Goal: Task Accomplishment & Management: Use online tool/utility

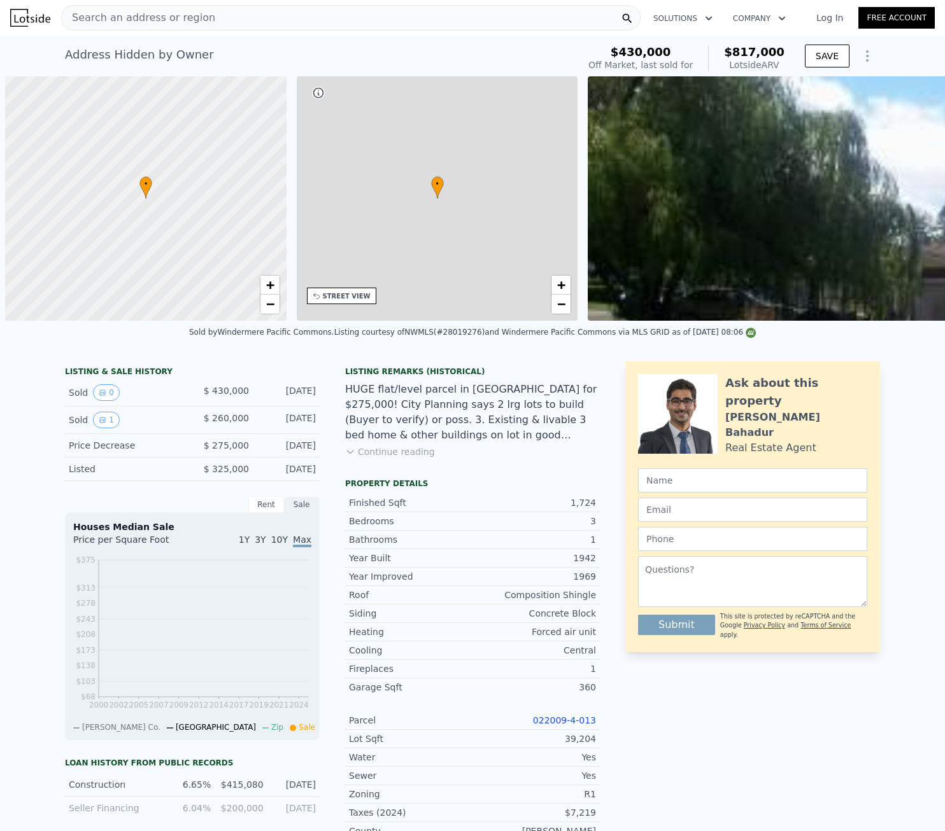
scroll to position [0, 5]
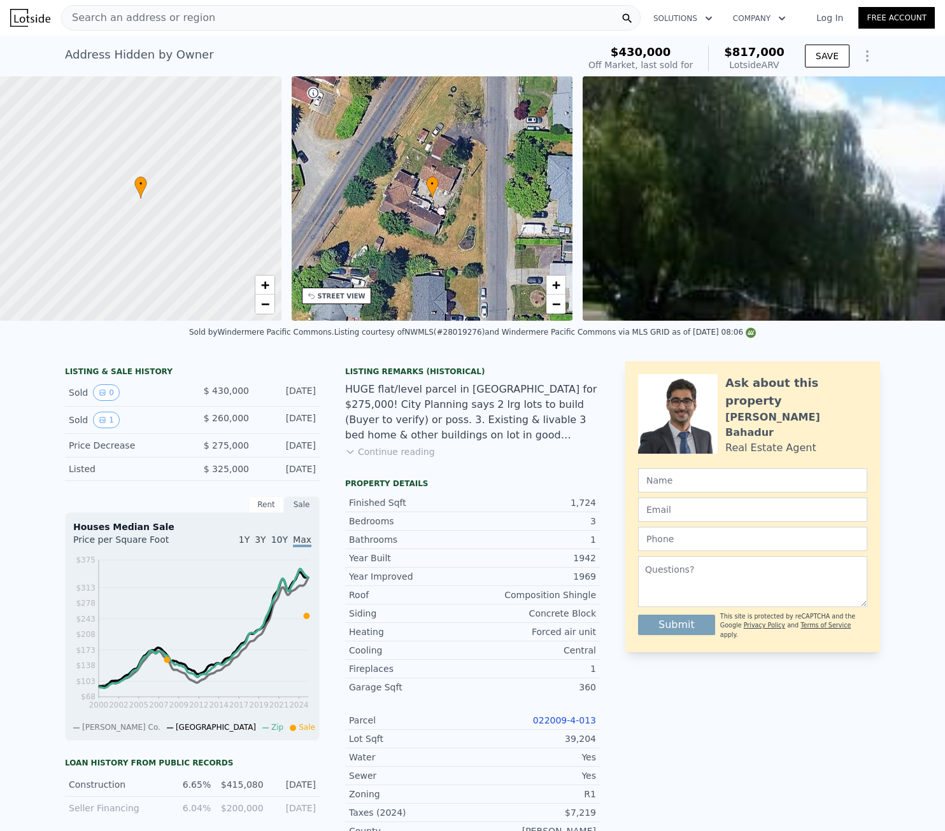
click at [860, 56] on icon "Show Options" at bounding box center [866, 55] width 15 height 15
click at [795, 86] on div "Edit Structure" at bounding box center [808, 88] width 143 height 25
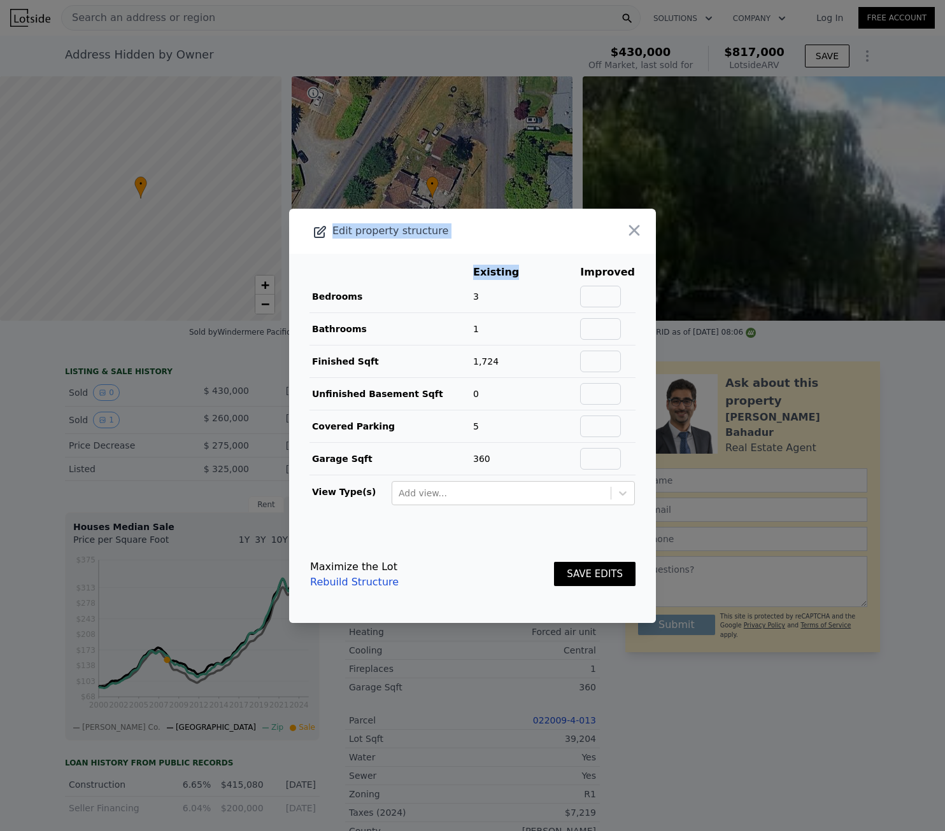
drag, startPoint x: 523, startPoint y: 222, endPoint x: 535, endPoint y: 269, distance: 48.6
click at [535, 269] on div "Edit property structure Existing Improved Bedrooms 3 Bathrooms 1 Finished Sqft …" at bounding box center [472, 416] width 367 height 414
drag, startPoint x: 535, startPoint y: 269, endPoint x: 591, endPoint y: 296, distance: 62.7
click at [591, 296] on input "text" at bounding box center [600, 297] width 41 height 22
type input "4"
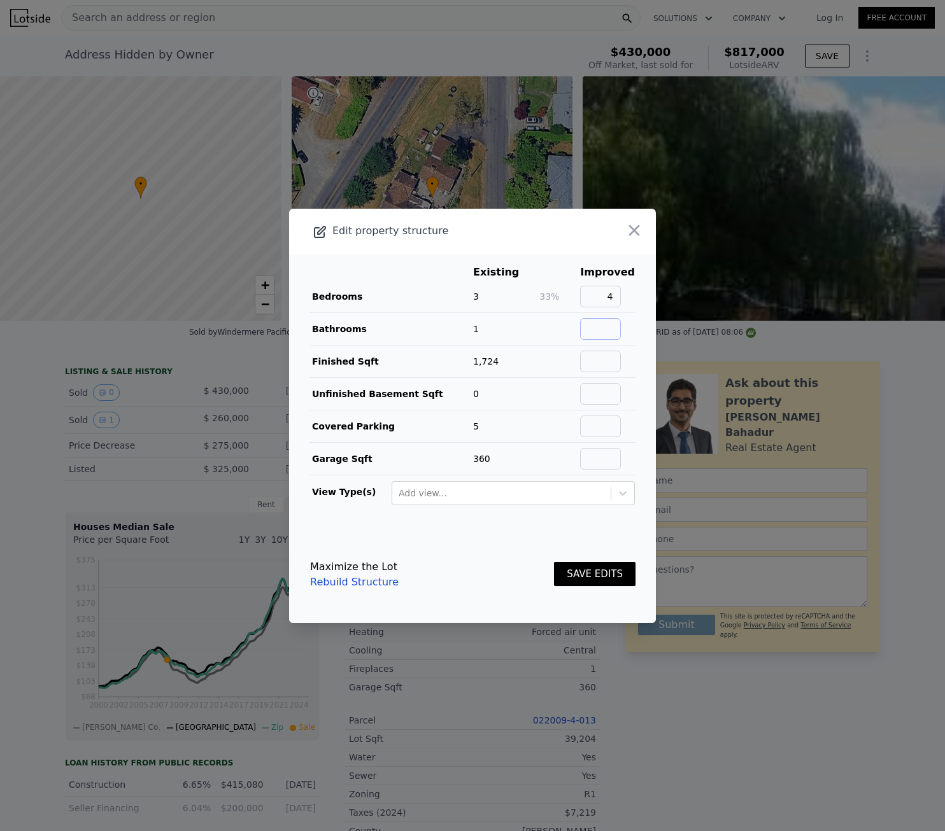
click at [598, 334] on input "text" at bounding box center [600, 329] width 41 height 22
type input "2.75"
click at [587, 574] on button "SAVE EDITS" at bounding box center [594, 574] width 81 height 25
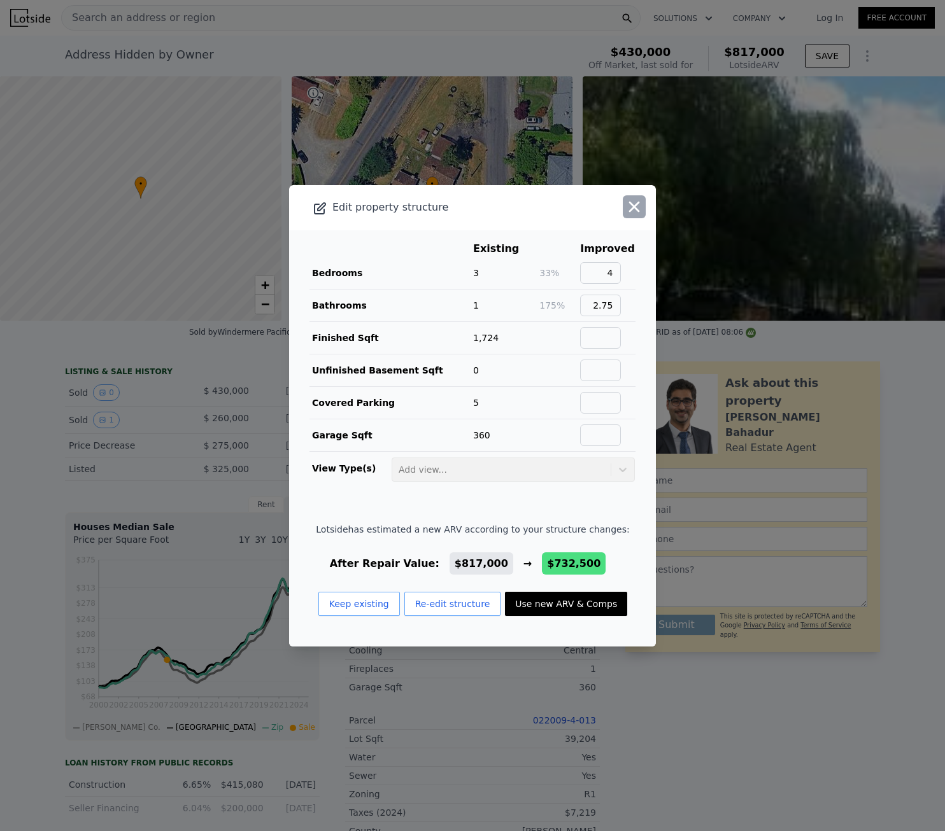
click at [625, 205] on icon "button" at bounding box center [634, 207] width 18 height 18
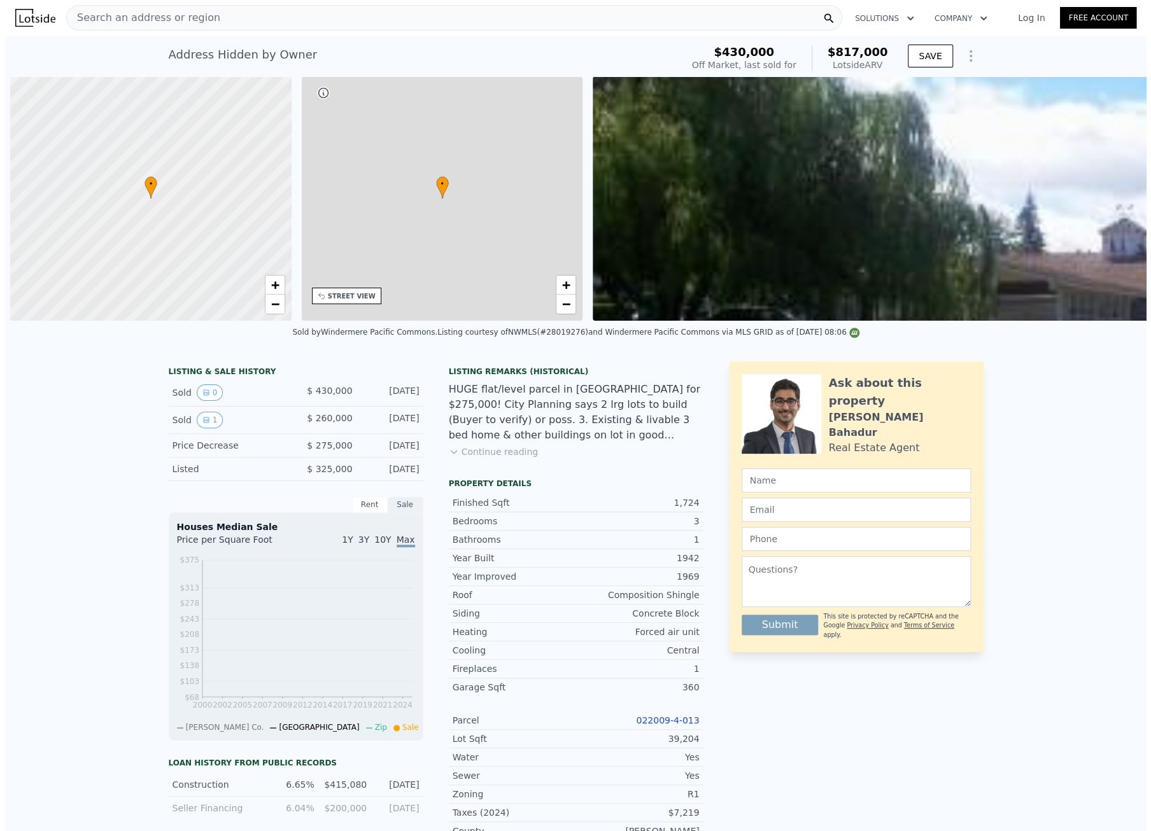
scroll to position [0, 5]
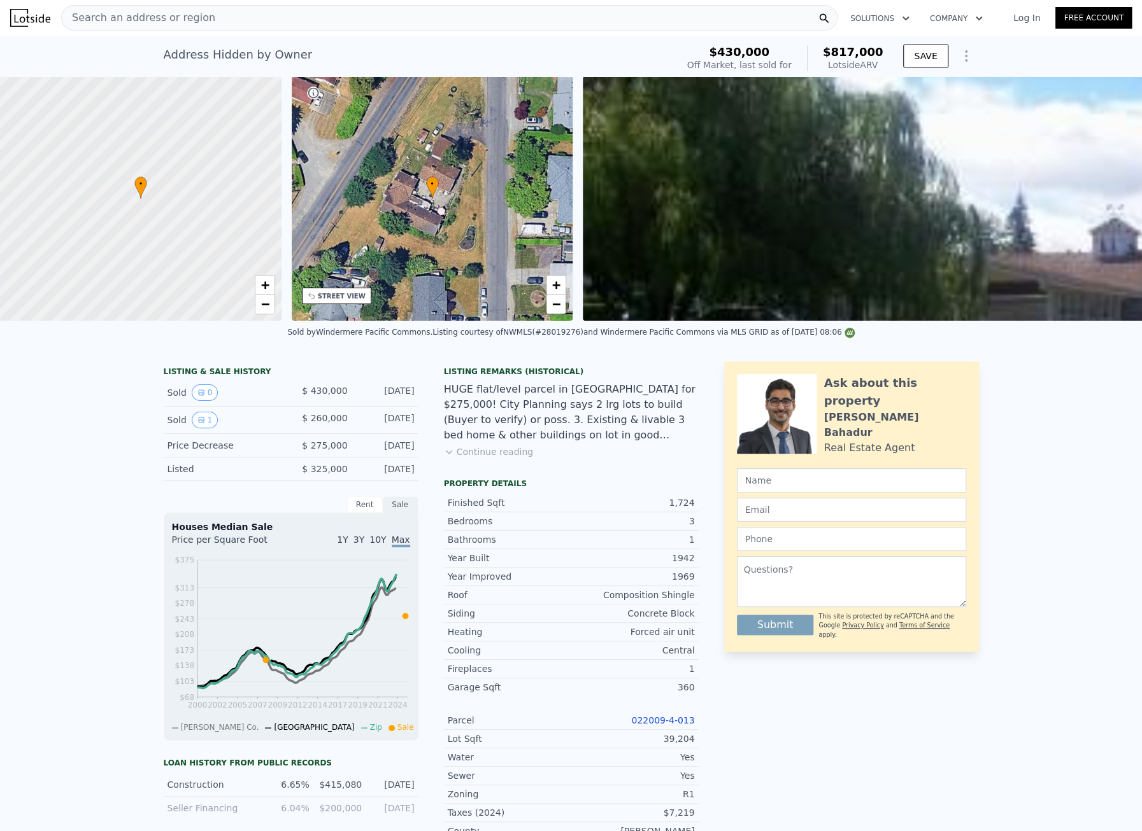
click at [963, 55] on icon "Show Options" at bounding box center [965, 55] width 15 height 15
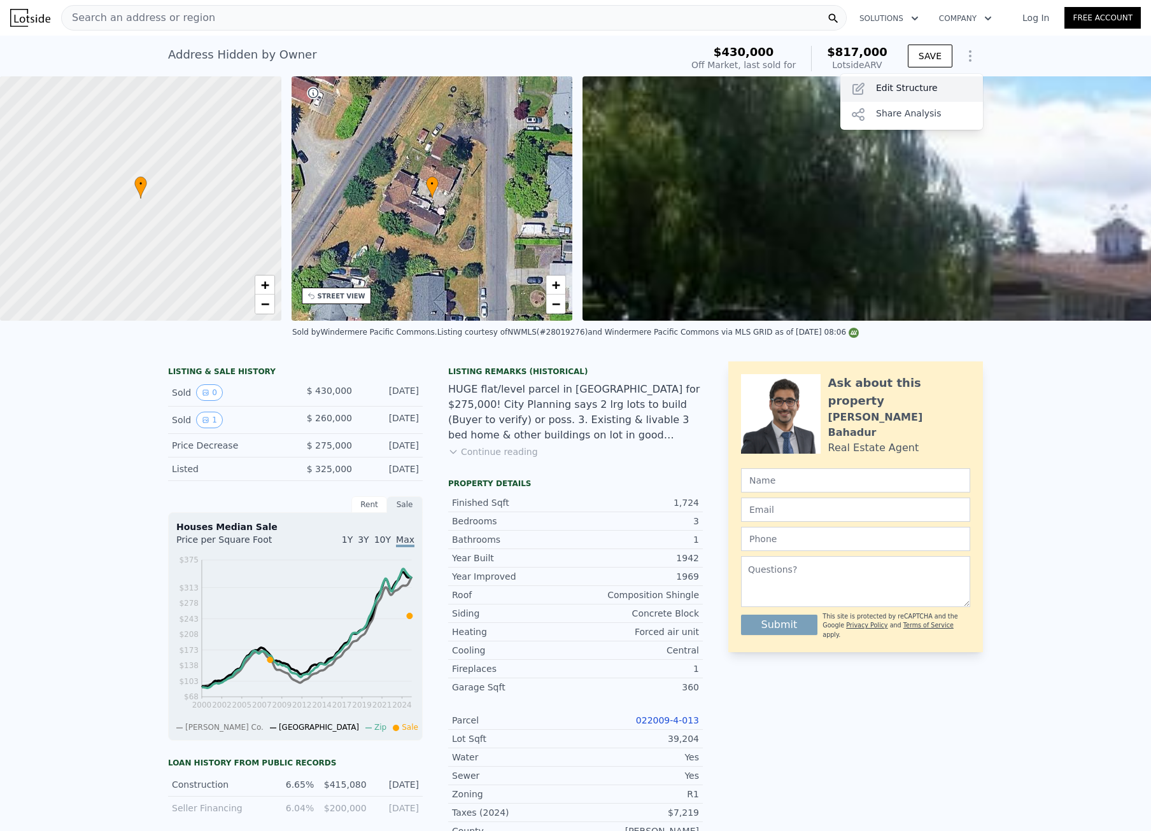
click at [900, 88] on div "Edit Structure" at bounding box center [911, 88] width 143 height 25
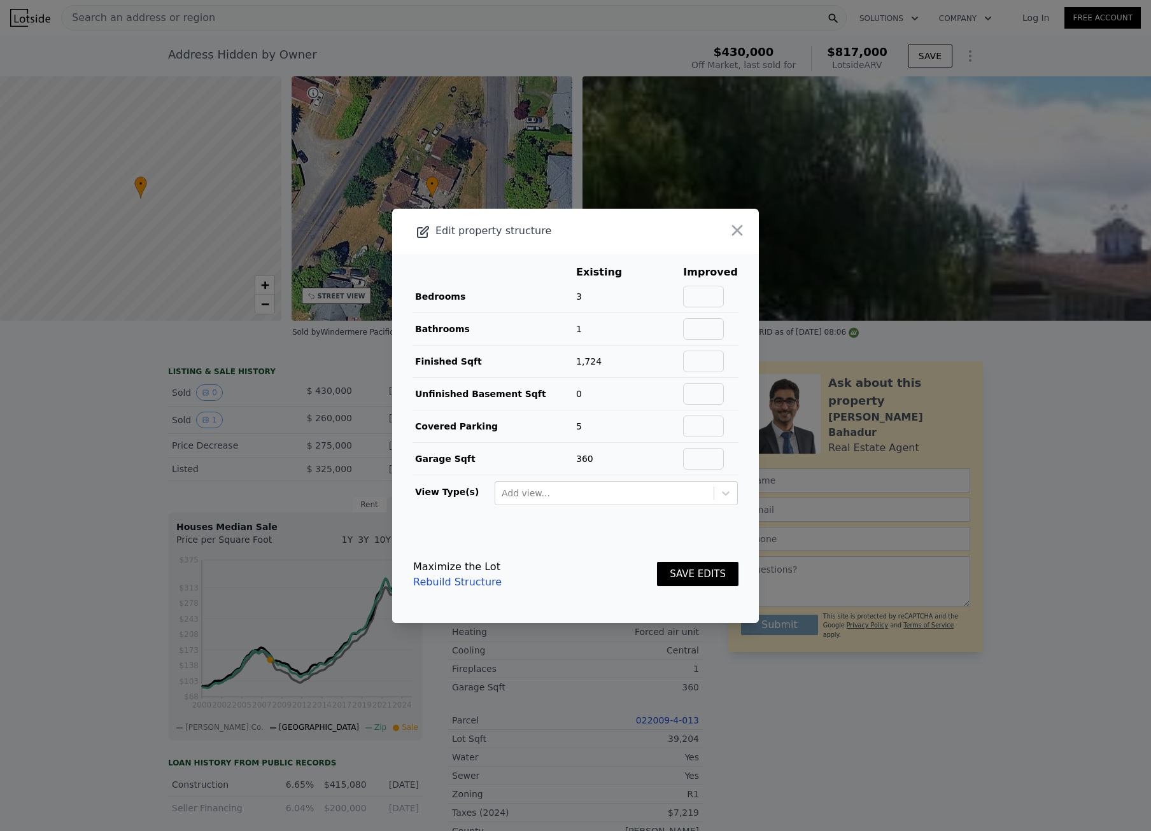
click at [710, 286] on td at bounding box center [710, 297] width 56 height 32
click at [710, 300] on input "text" at bounding box center [703, 297] width 41 height 22
type input "4"
click at [705, 332] on input "text" at bounding box center [703, 329] width 41 height 22
type input "2.75"
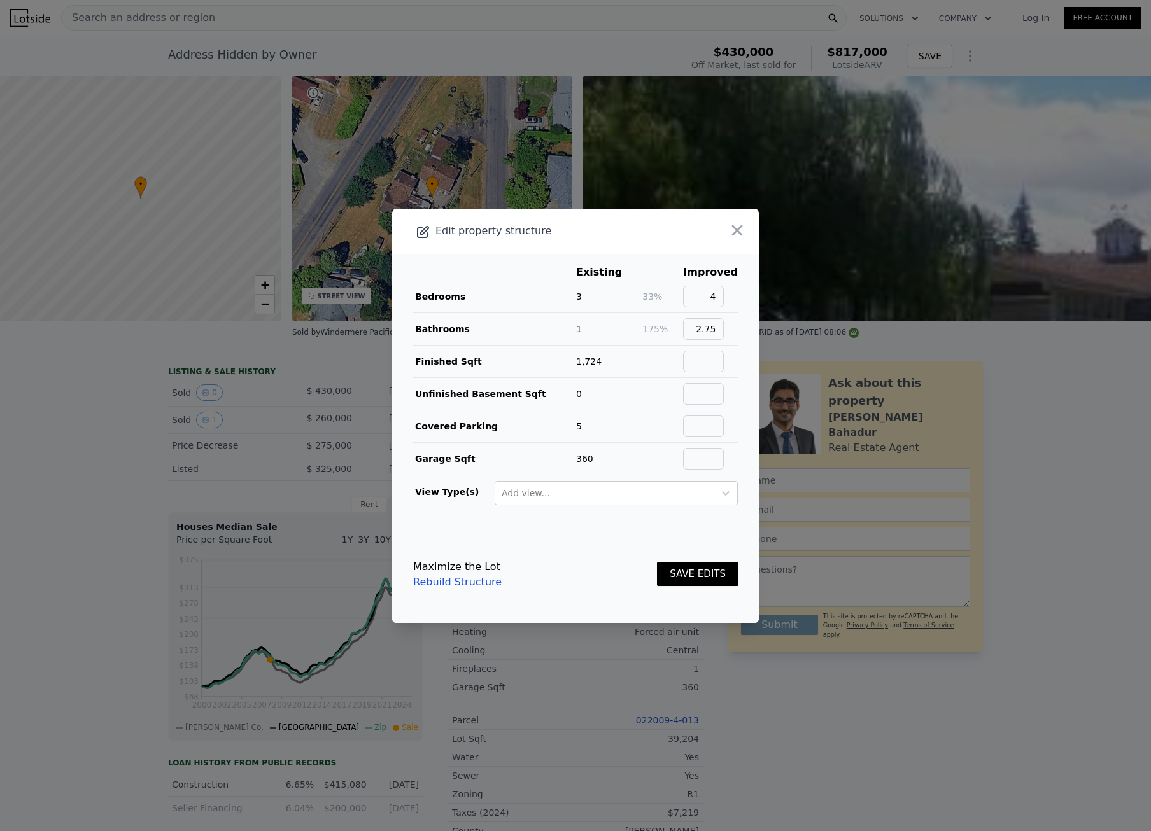
click at [675, 573] on button "SAVE EDITS" at bounding box center [697, 574] width 81 height 25
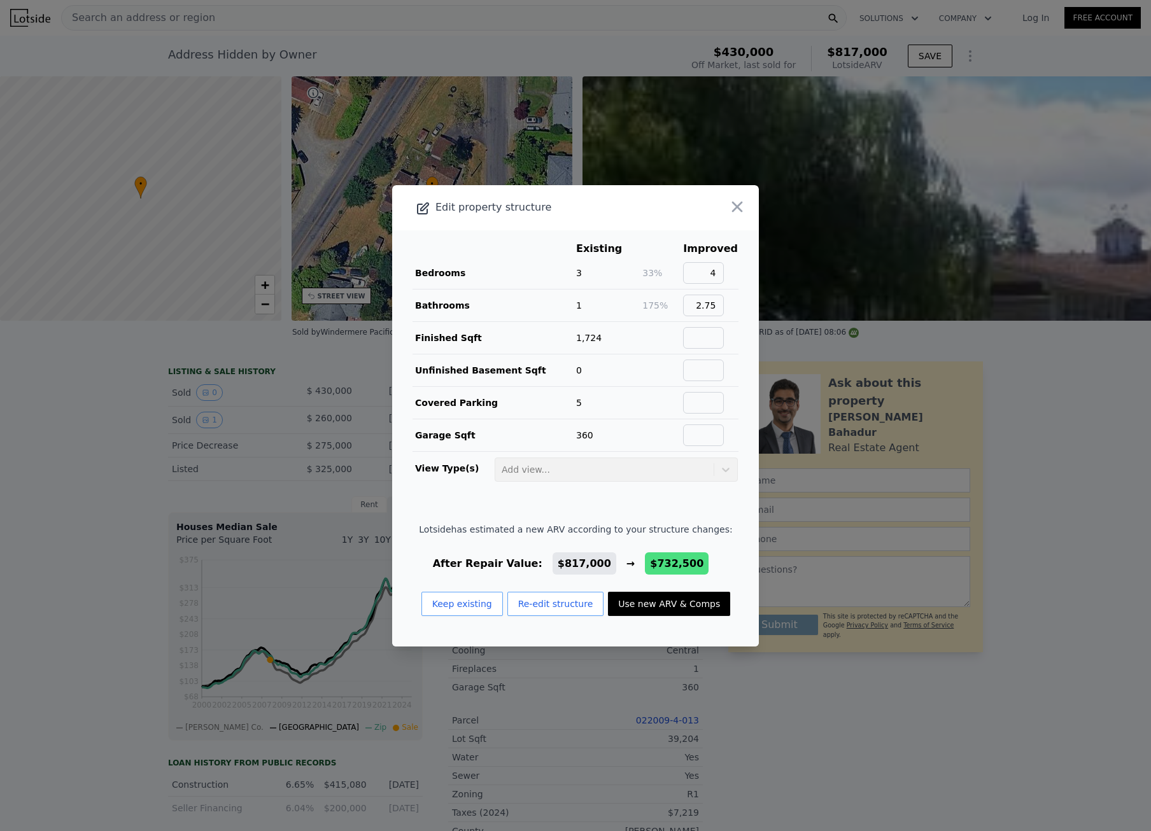
click at [630, 602] on button "Use new ARV & Comps" at bounding box center [669, 604] width 122 height 24
type input "2.25"
type input "2365"
type input "52800"
type input "$ 732,500"
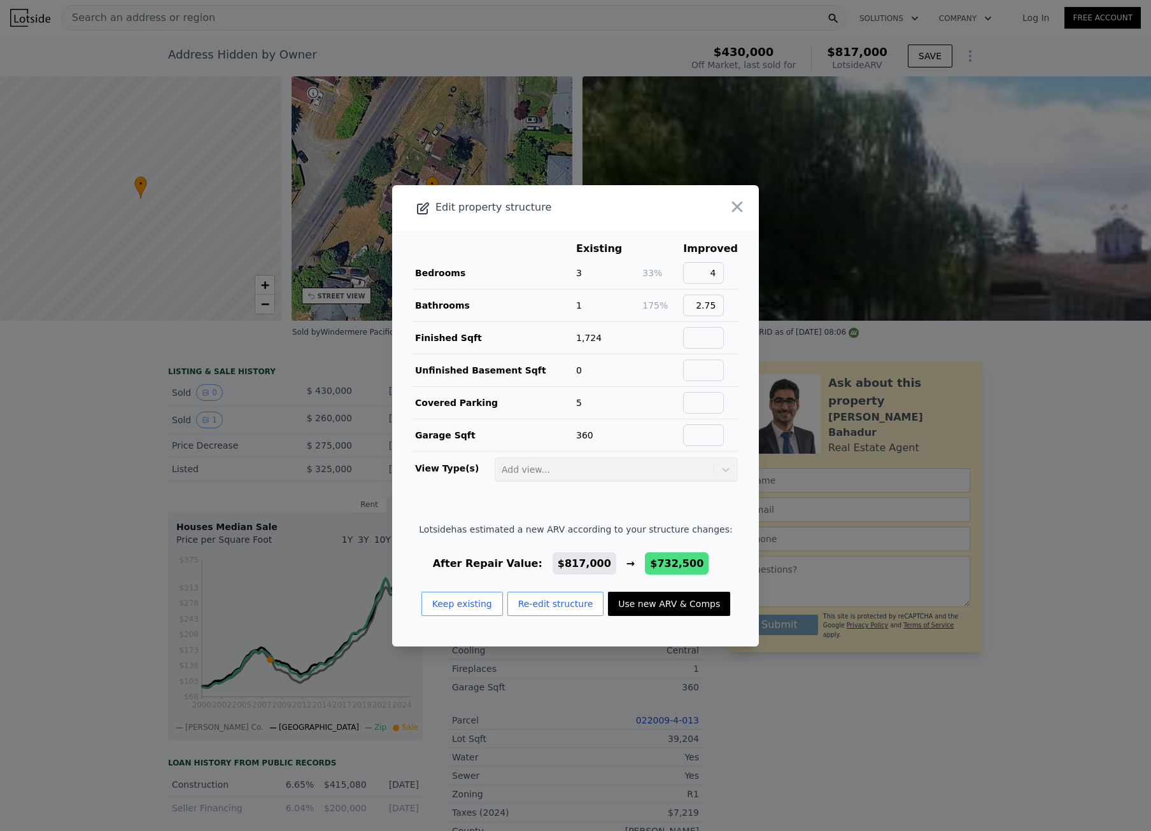
type input "$ 395,925"
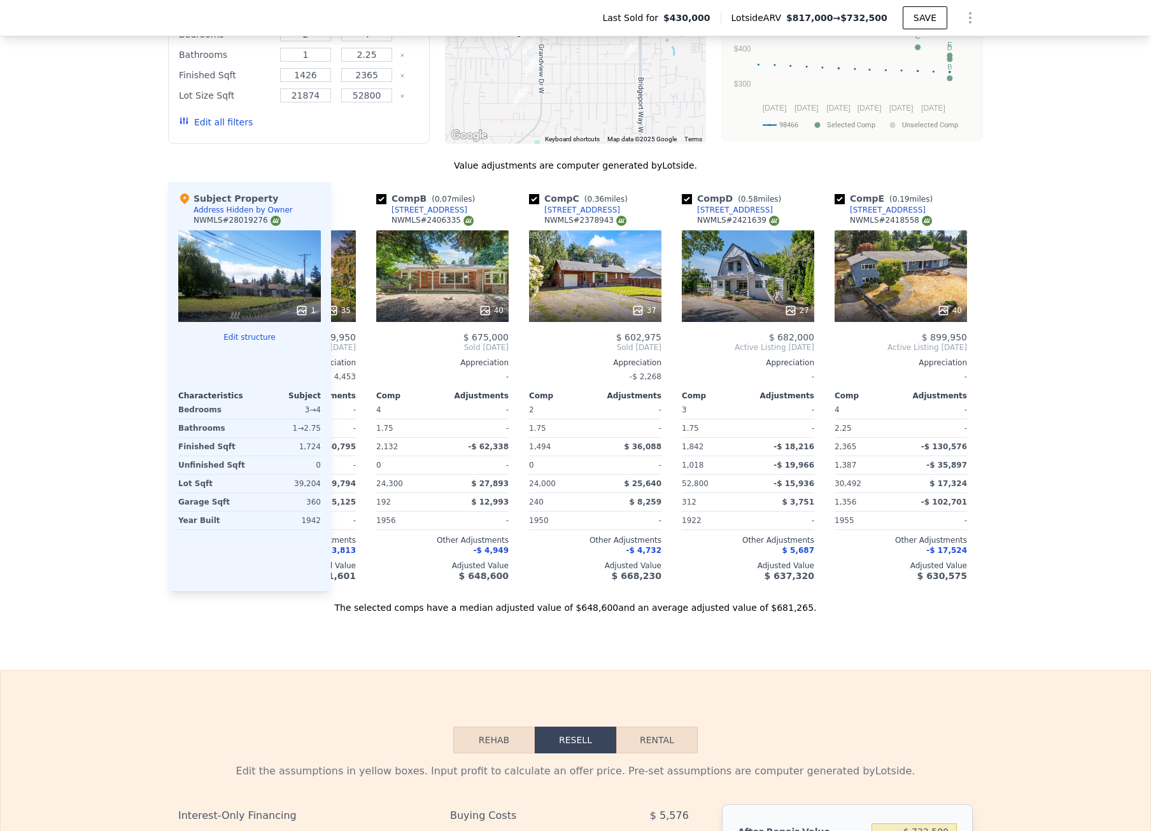
scroll to position [0, 0]
